Goal: Check status: Check status

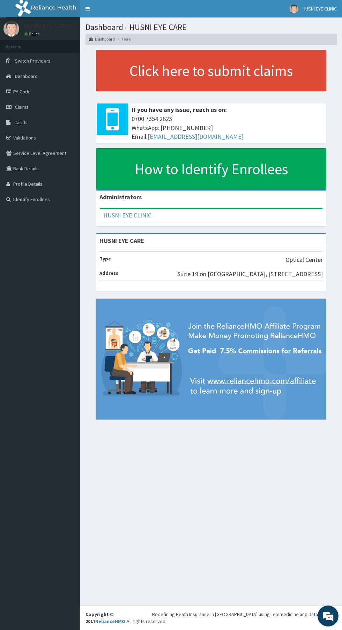
click at [17, 90] on link "PA Code" at bounding box center [40, 91] width 80 height 15
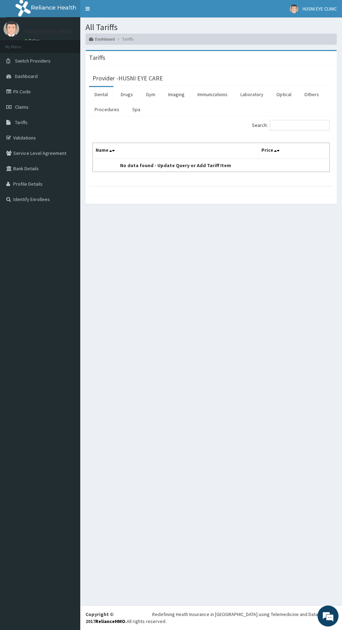
click at [48, 105] on link "Claims" at bounding box center [40, 106] width 80 height 15
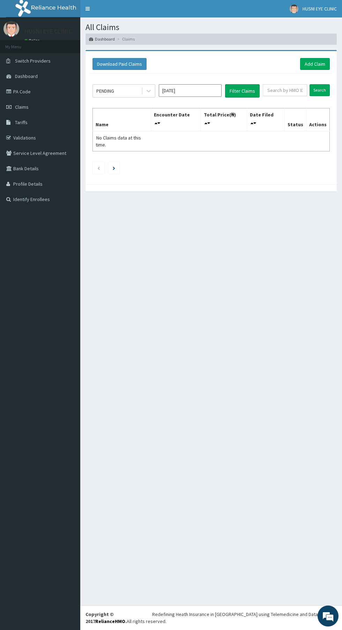
click at [199, 89] on input "[DATE]" at bounding box center [190, 90] width 63 height 13
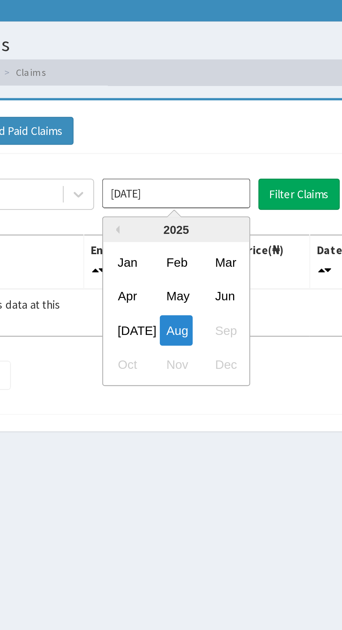
click at [209, 137] on div "Jun" at bounding box center [211, 134] width 14 height 13
type input "[DATE]"
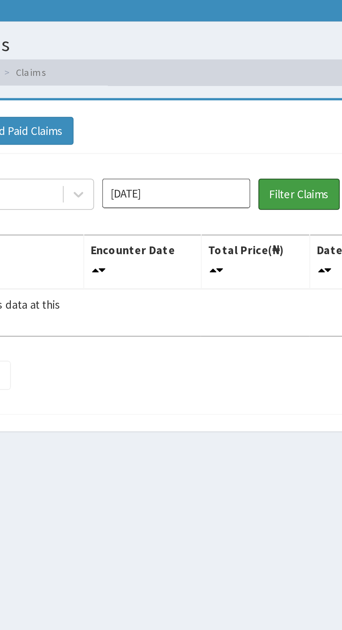
click at [249, 88] on button "Filter Claims" at bounding box center [242, 90] width 35 height 13
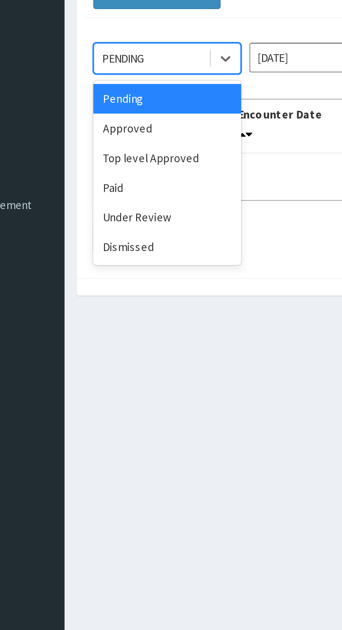
click at [105, 119] on div "Approved" at bounding box center [124, 120] width 63 height 13
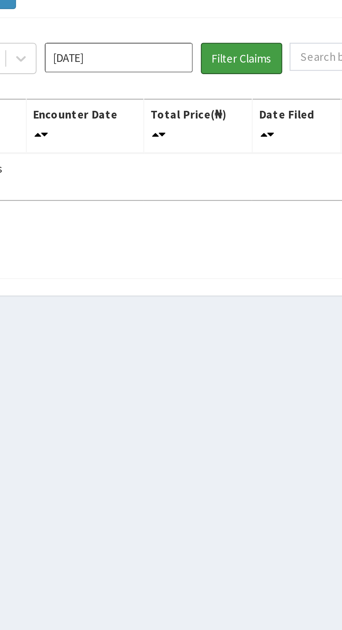
click at [231, 89] on button "Filter Claims" at bounding box center [242, 90] width 35 height 13
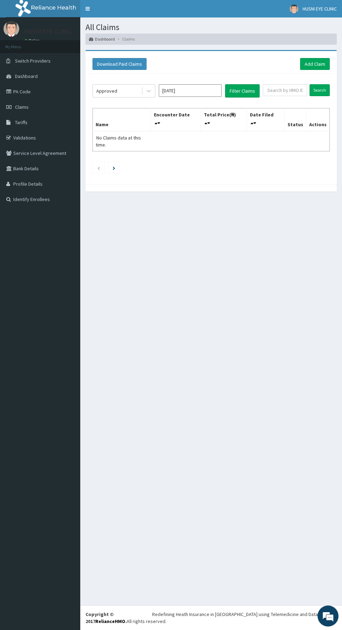
click at [190, 90] on input "Jun 2025" at bounding box center [190, 90] width 63 height 13
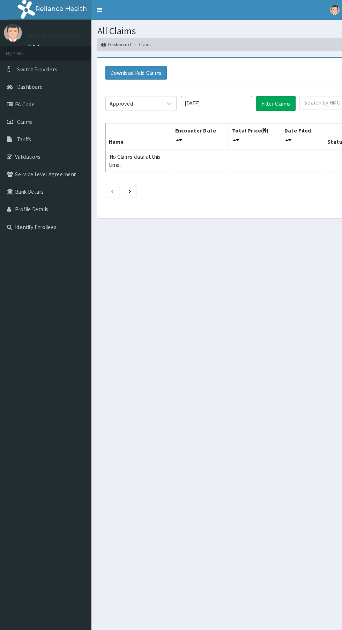
click at [30, 92] on link "PA Code" at bounding box center [40, 91] width 80 height 15
click at [198, 90] on input "[DATE]" at bounding box center [190, 90] width 63 height 13
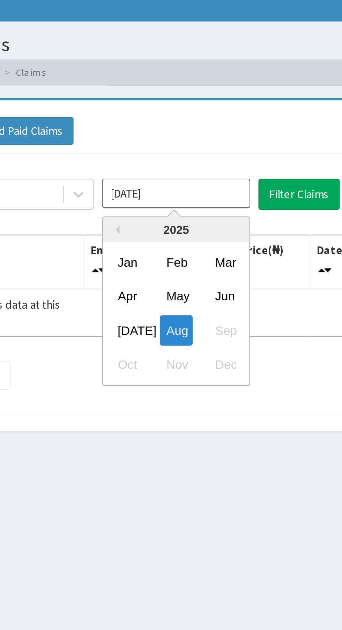
click at [169, 133] on div "Apr" at bounding box center [170, 134] width 14 height 13
type input "Apr 2025"
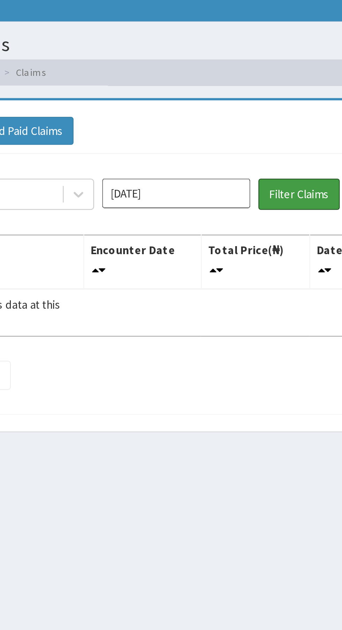
click at [242, 90] on button "Filter Claims" at bounding box center [242, 90] width 35 height 13
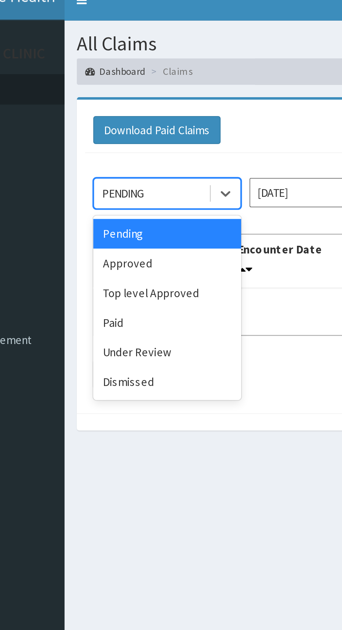
click at [122, 119] on div "Approved" at bounding box center [124, 120] width 63 height 13
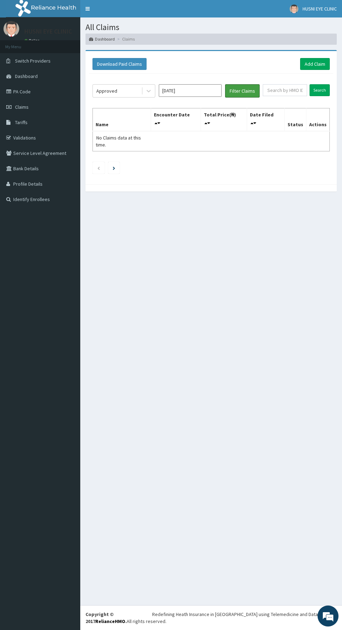
click at [250, 93] on button "Filter Claims" at bounding box center [242, 90] width 35 height 13
click at [38, 103] on link "Claims" at bounding box center [40, 106] width 80 height 15
click at [37, 87] on link "PA Code" at bounding box center [40, 91] width 80 height 15
click at [299, 90] on input "text" at bounding box center [285, 90] width 44 height 12
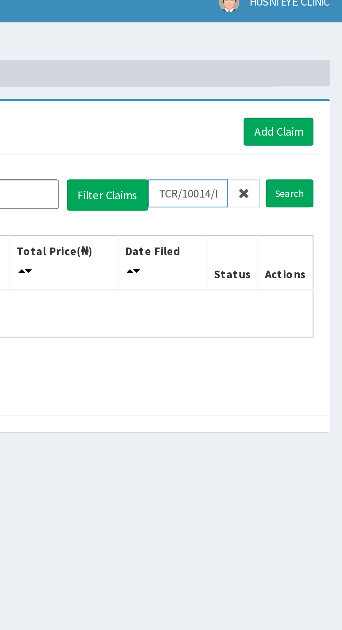
scroll to position [0, 1]
type input "TCR/10014/D"
click at [323, 92] on input "Search" at bounding box center [320, 90] width 20 height 12
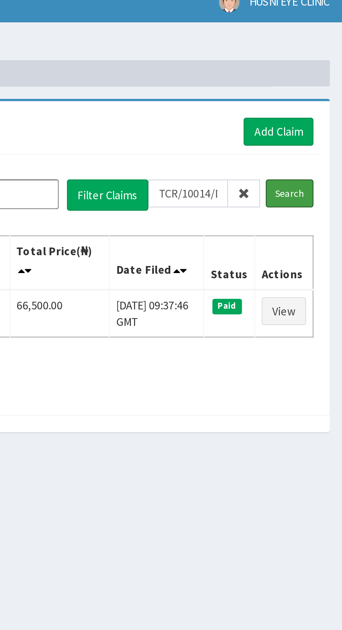
scroll to position [0, 0]
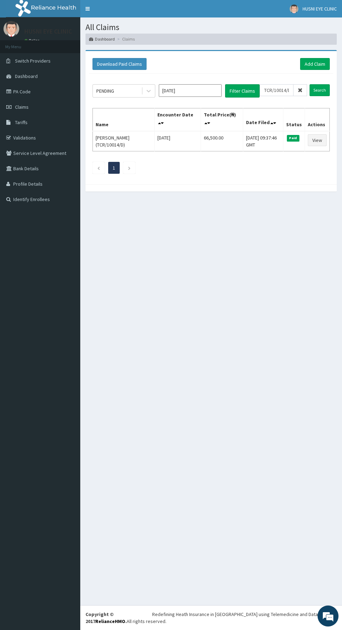
click at [33, 109] on link "Claims" at bounding box center [40, 106] width 80 height 15
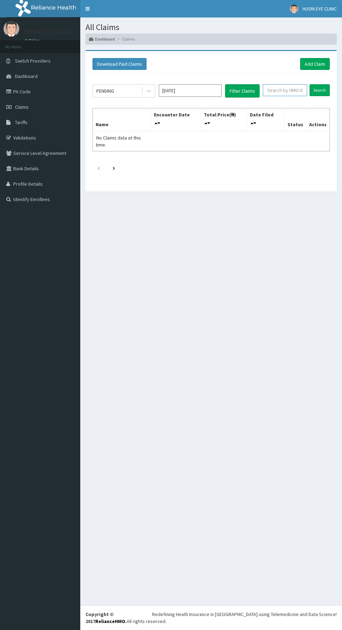
click at [290, 91] on input "text" at bounding box center [285, 90] width 44 height 12
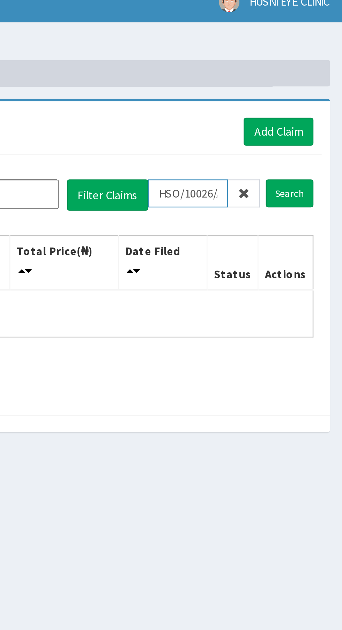
scroll to position [0, 1]
type input "HSO/10026/A"
click at [326, 92] on input "Search" at bounding box center [320, 90] width 20 height 12
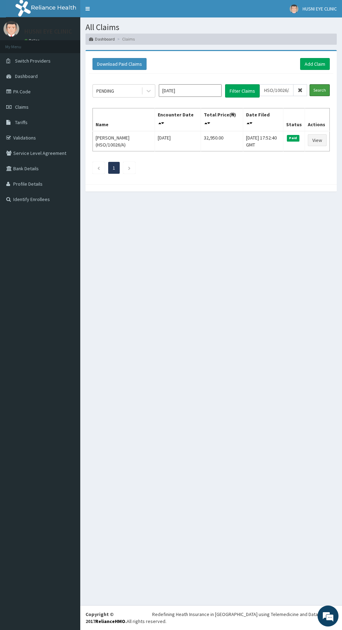
scroll to position [0, 0]
